Goal: Task Accomplishment & Management: Manage account settings

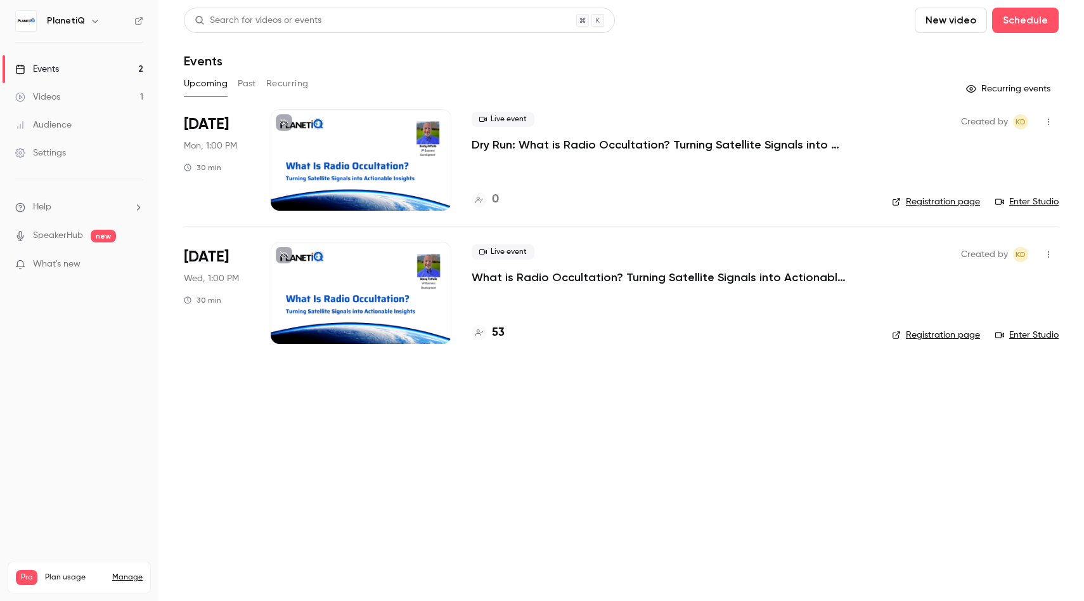
click at [1049, 200] on link "Enter Studio" at bounding box center [1027, 201] width 63 height 13
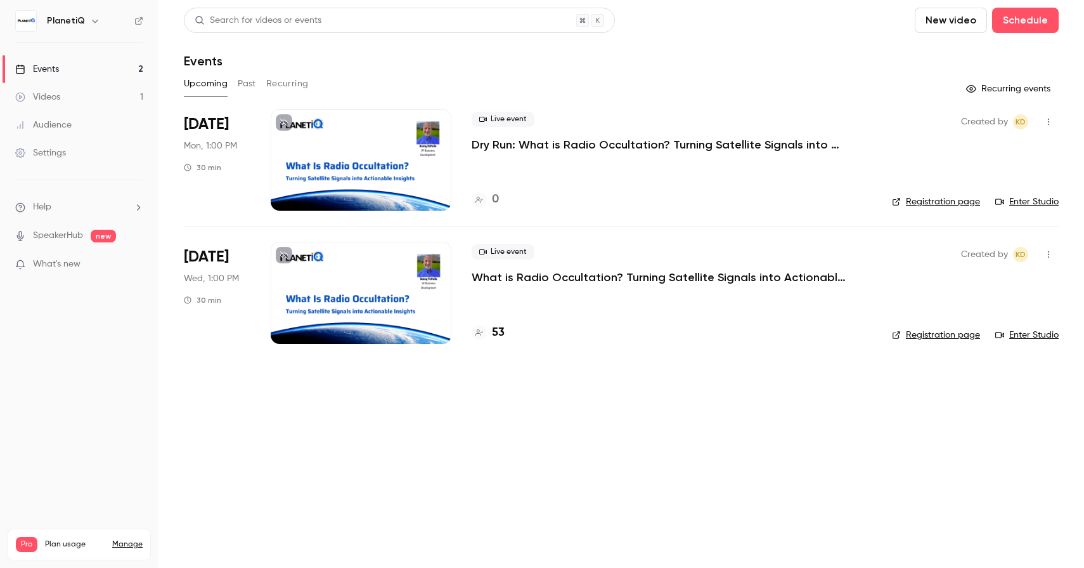
click at [379, 153] on div at bounding box center [361, 159] width 181 height 101
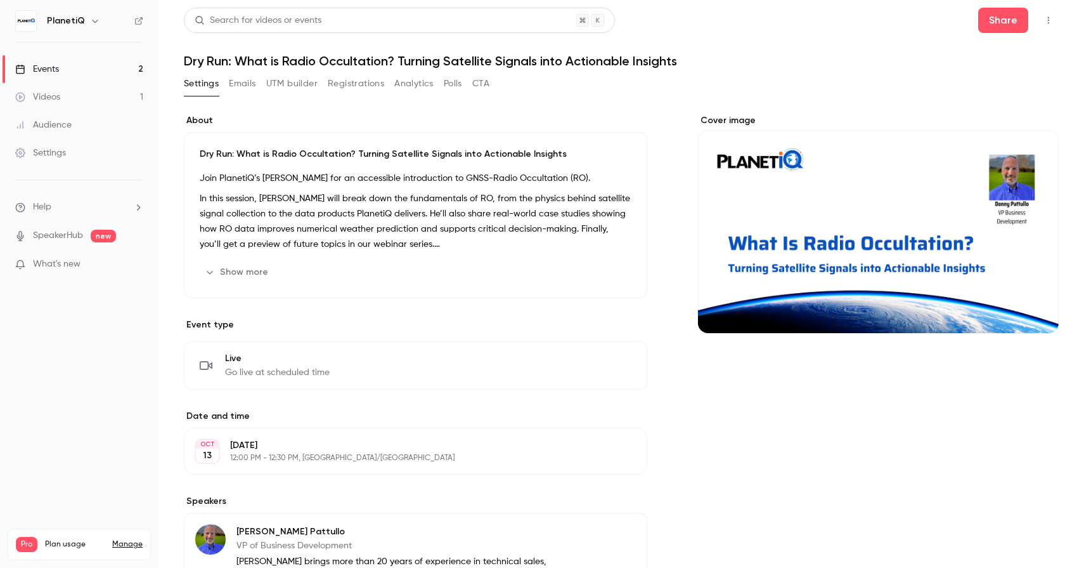
click at [235, 358] on span "Live" at bounding box center [277, 358] width 105 height 13
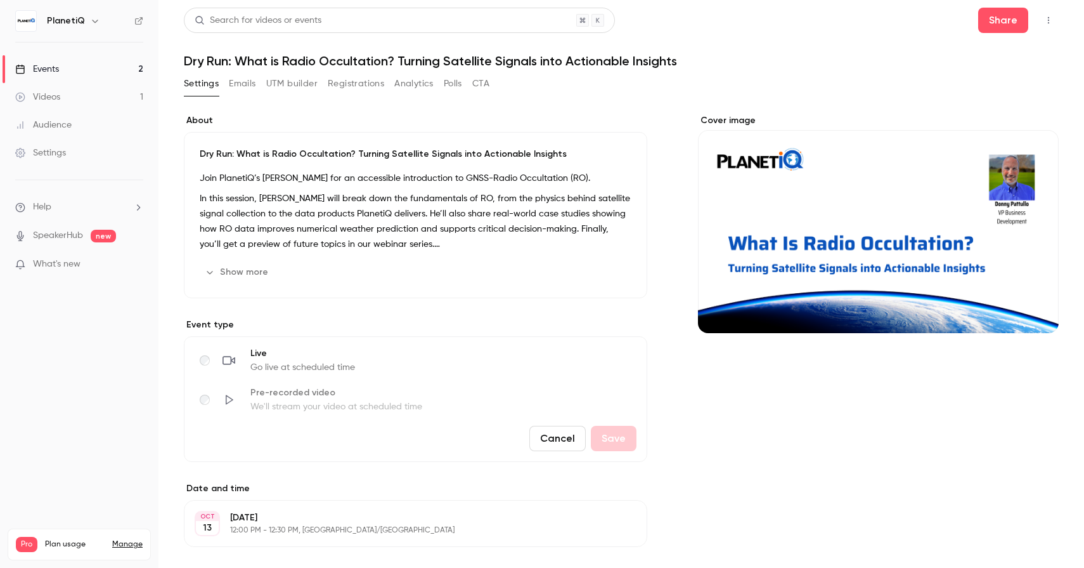
click at [555, 433] on button "Cancel" at bounding box center [557, 437] width 56 height 25
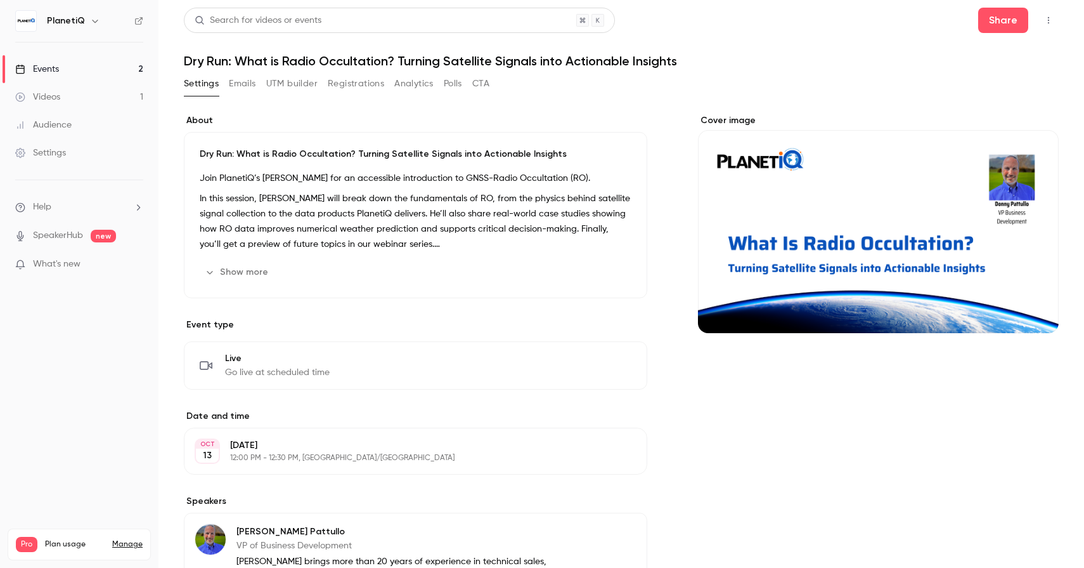
click at [356, 84] on button "Registrations" at bounding box center [356, 84] width 56 height 20
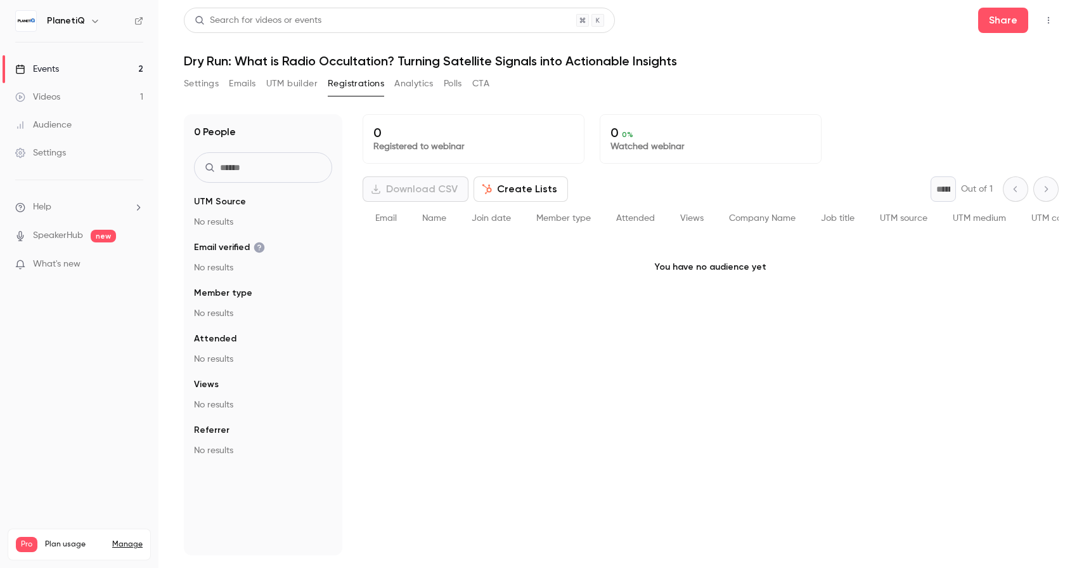
click at [196, 89] on button "Settings" at bounding box center [201, 84] width 35 height 20
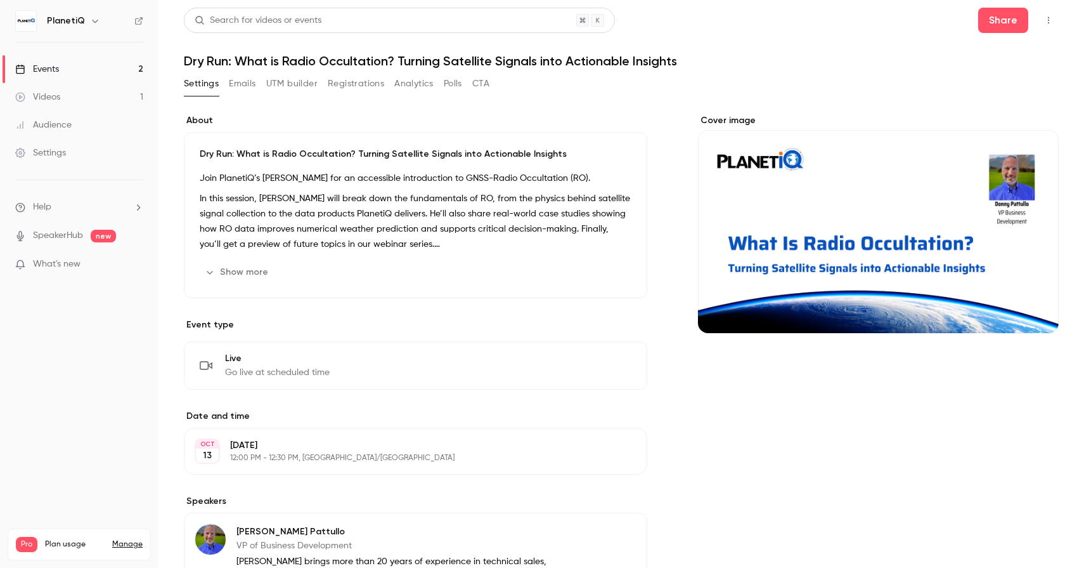
click at [1048, 20] on icon "button" at bounding box center [1048, 20] width 1 height 7
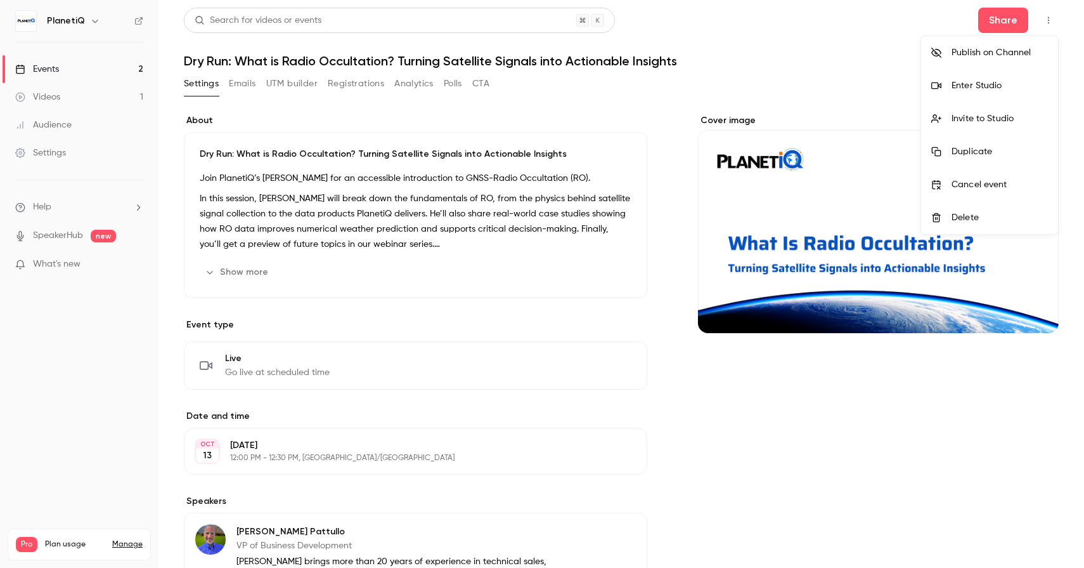
click at [529, 212] on div at bounding box center [542, 284] width 1084 height 568
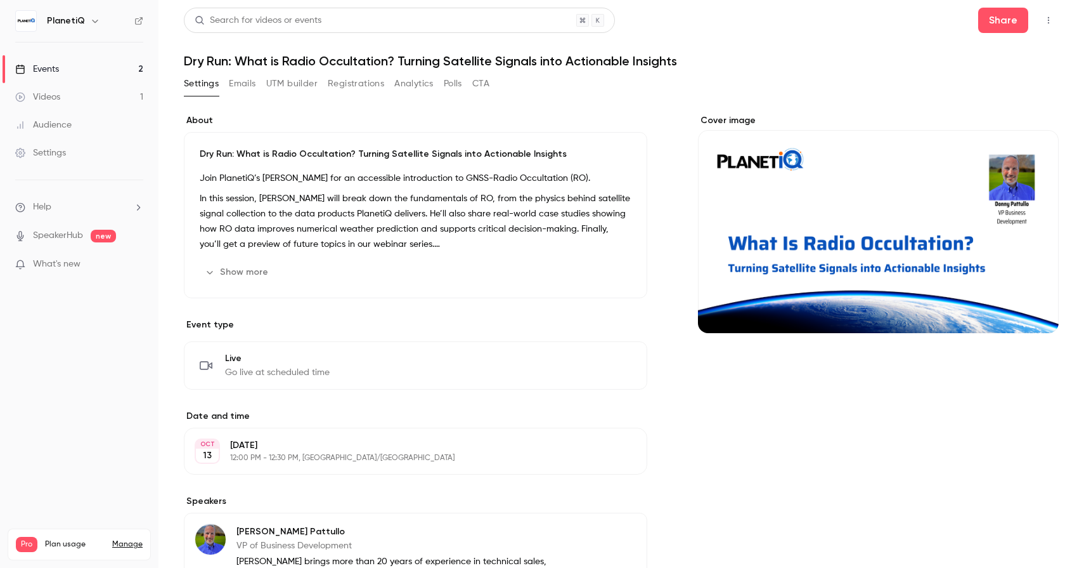
click at [348, 82] on button "Registrations" at bounding box center [356, 84] width 56 height 20
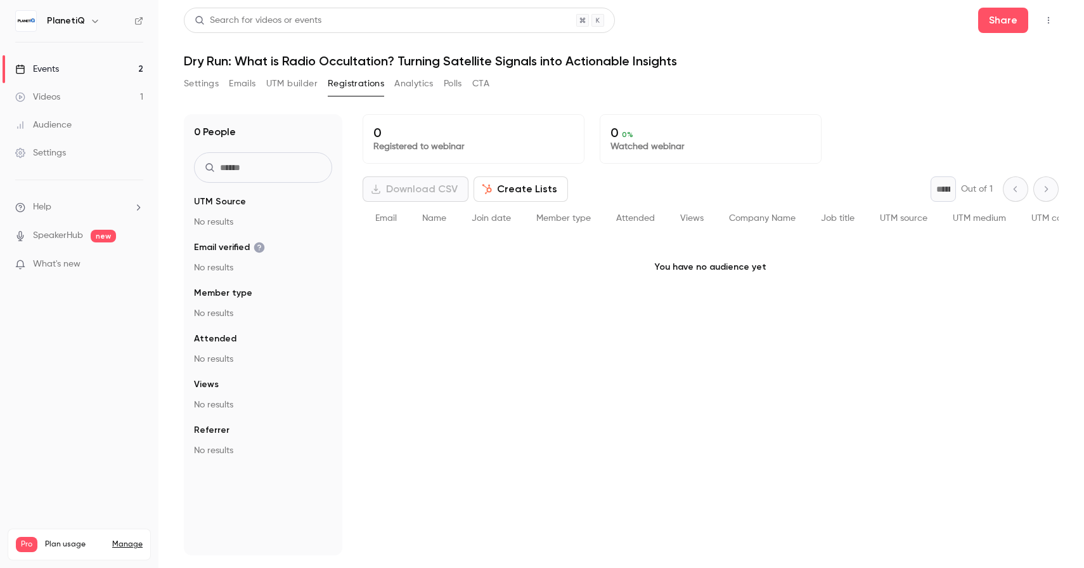
click at [200, 82] on button "Settings" at bounding box center [201, 84] width 35 height 20
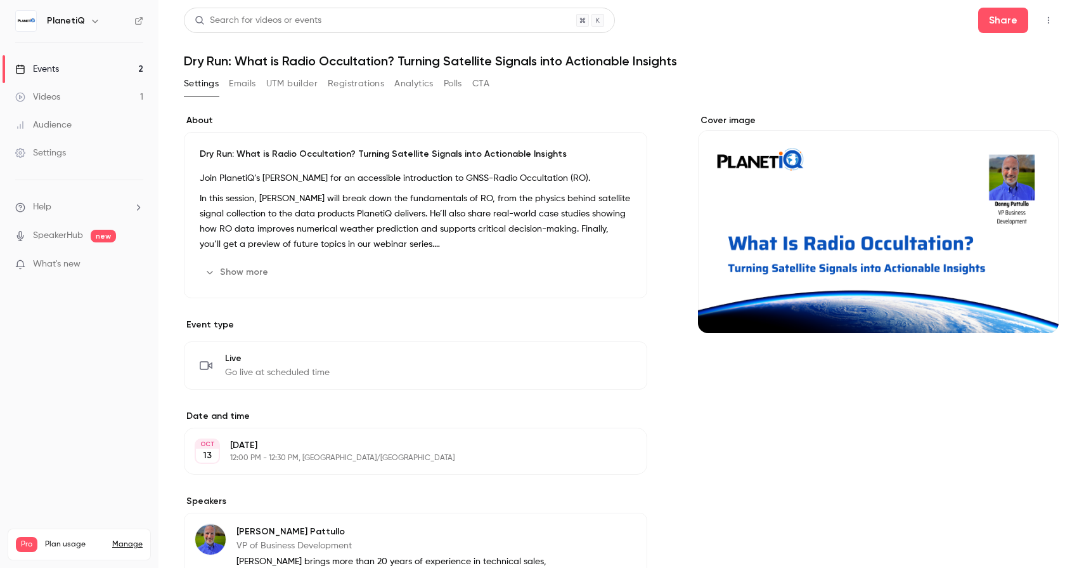
click at [1051, 18] on icon "button" at bounding box center [1049, 20] width 10 height 9
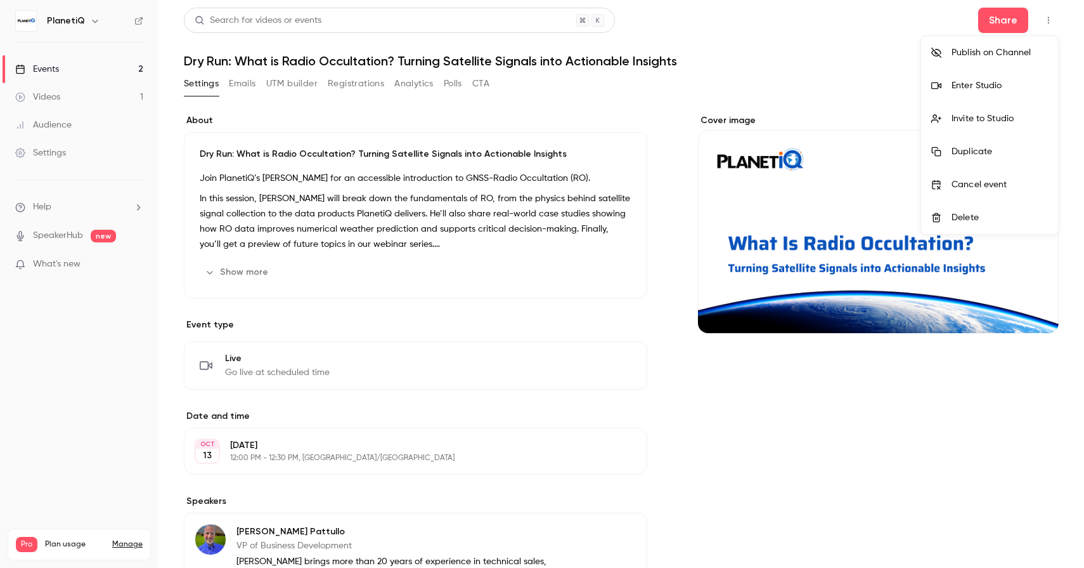
click at [459, 205] on div at bounding box center [542, 284] width 1084 height 568
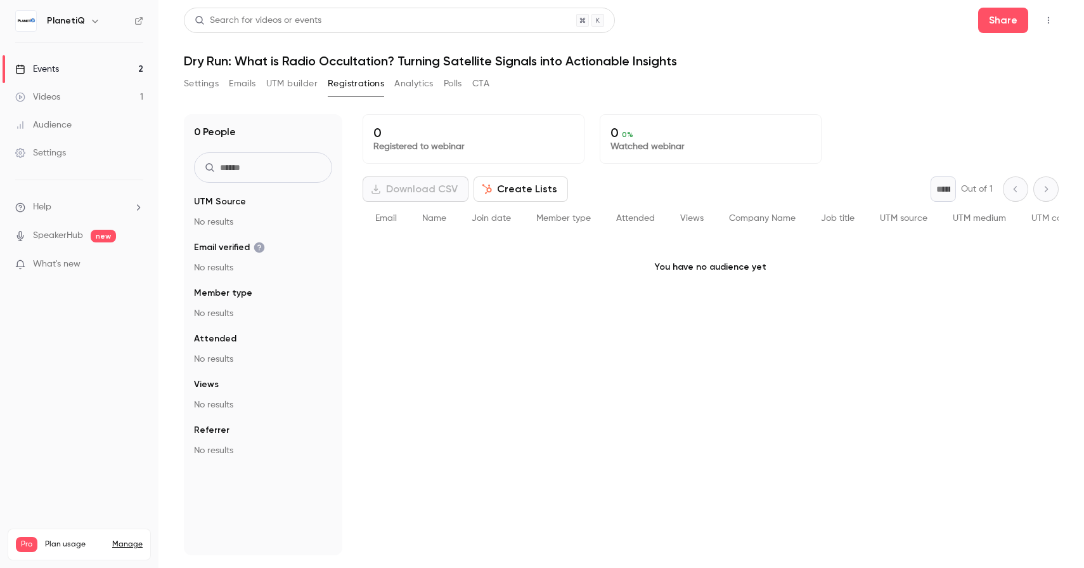
click at [191, 86] on button "Settings" at bounding box center [201, 84] width 35 height 20
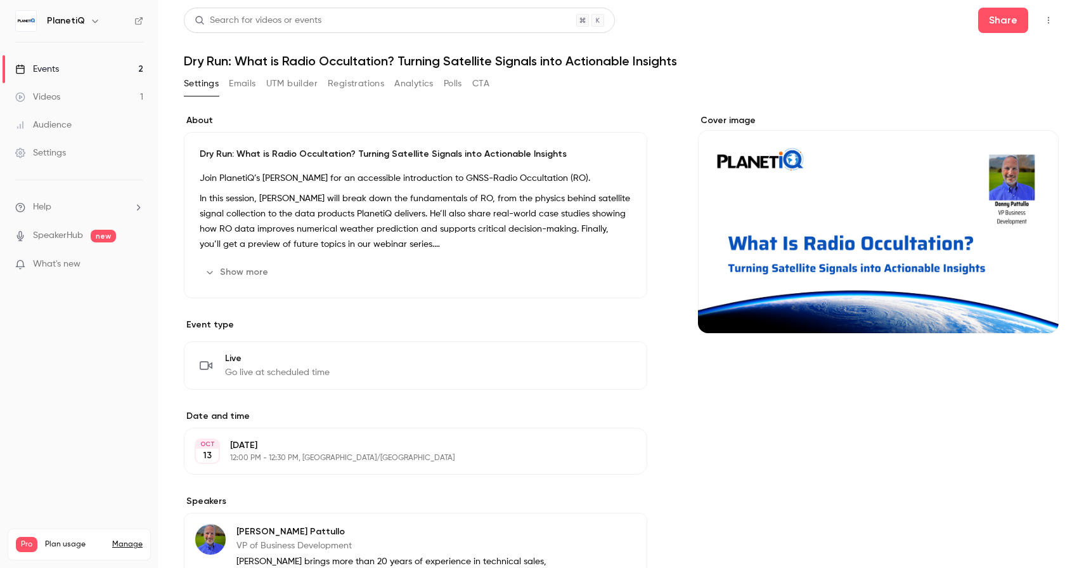
click at [55, 74] on div "Events" at bounding box center [37, 69] width 44 height 13
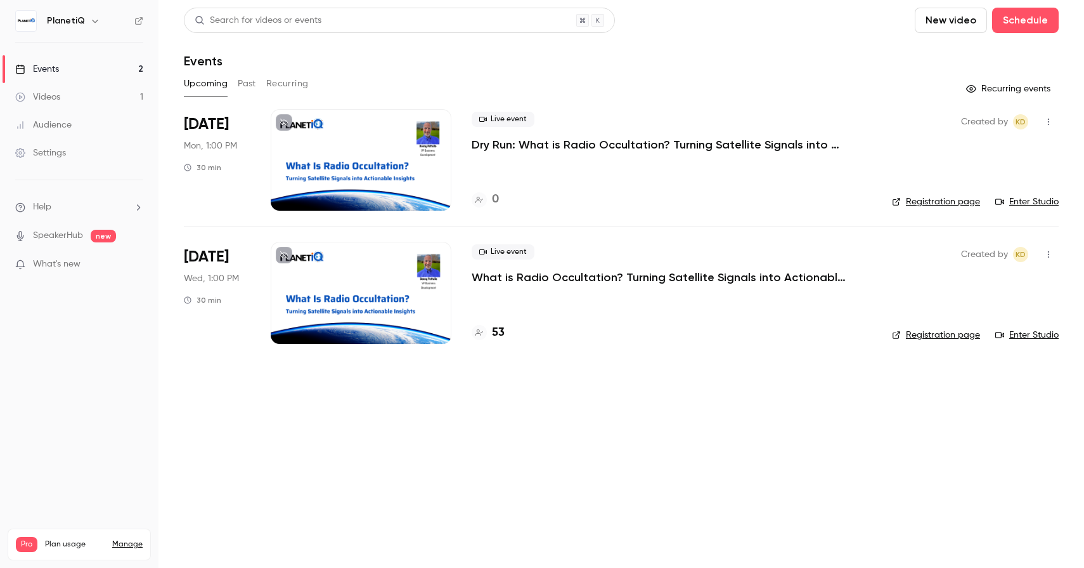
click at [949, 204] on link "Registration page" at bounding box center [936, 201] width 88 height 13
